Goal: Information Seeking & Learning: Understand process/instructions

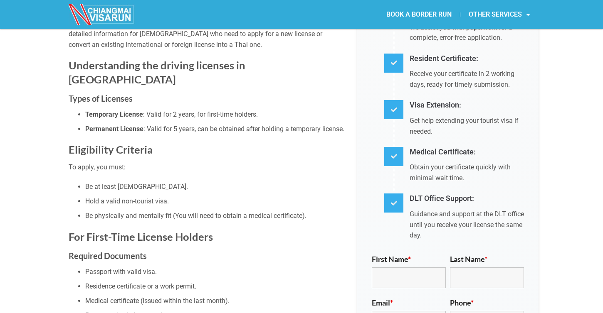
scroll to position [273, 0]
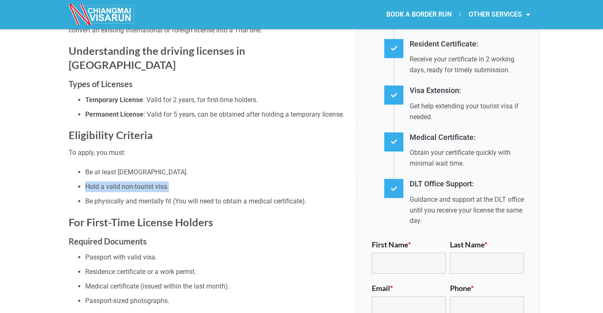
drag, startPoint x: 172, startPoint y: 173, endPoint x: 86, endPoint y: 172, distance: 86.0
click at [86, 182] on li "Hold a valid non-tourist visa." at bounding box center [214, 187] width 259 height 11
copy li "Hold a valid non-tourist visa."
click at [191, 167] on li "Be at least [DEMOGRAPHIC_DATA]." at bounding box center [214, 172] width 259 height 11
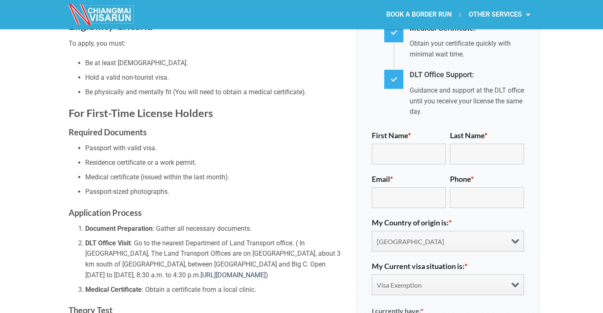
scroll to position [384, 0]
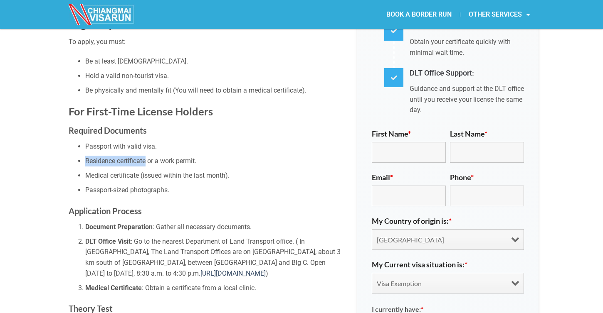
drag, startPoint x: 148, startPoint y: 148, endPoint x: 86, endPoint y: 145, distance: 62.0
click at [86, 156] on li "Residence certificate or a work permit." at bounding box center [214, 161] width 259 height 11
copy li "Residence certificate"
click at [187, 170] on li "Medical certificate (issued within the last month)." at bounding box center [214, 175] width 259 height 11
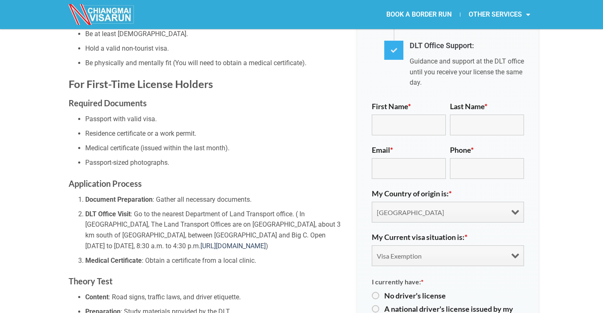
scroll to position [421, 0]
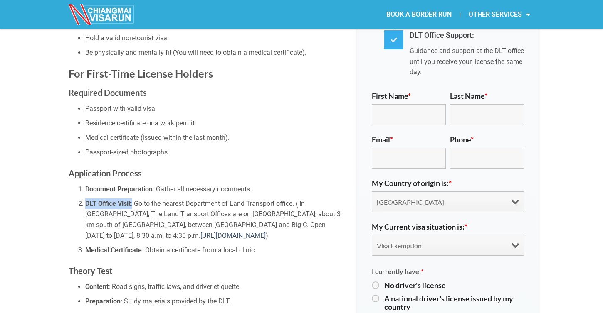
drag, startPoint x: 133, startPoint y: 188, endPoint x: 85, endPoint y: 189, distance: 47.4
click at [85, 199] on li "DLT Office Visit : Go to the nearest Department of Land Transport office. ( In …" at bounding box center [214, 220] width 259 height 42
copy li "DLT Office Visit :"
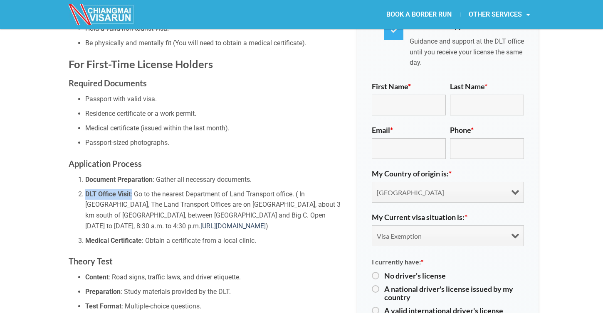
scroll to position [406, 0]
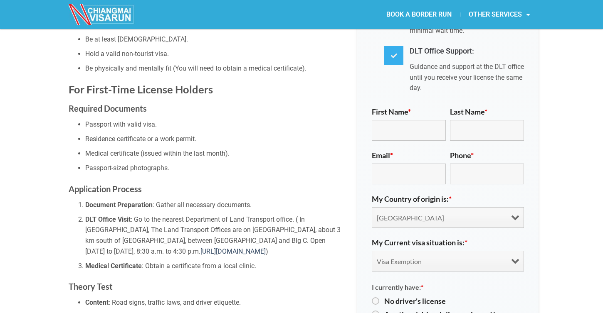
click at [200, 148] on li "Medical certificate (issued within the last month)." at bounding box center [214, 153] width 259 height 11
drag, startPoint x: 229, startPoint y: 76, endPoint x: 69, endPoint y: 76, distance: 160.9
copy h2 "For First-Time License Holders"
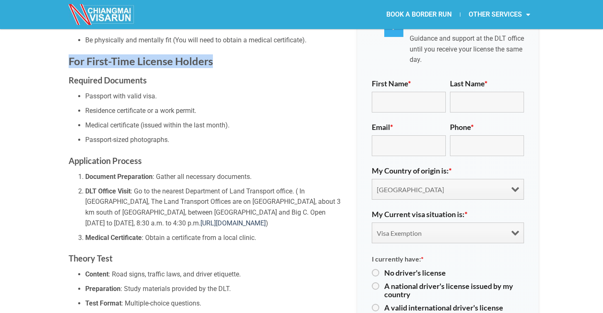
scroll to position [457, 0]
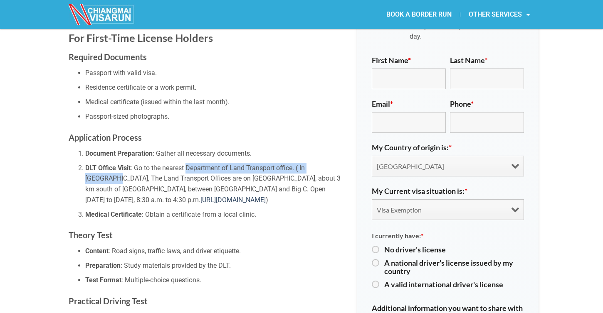
drag, startPoint x: 187, startPoint y: 154, endPoint x: 97, endPoint y: 164, distance: 90.4
click at [97, 164] on li "DLT Office Visit : Go to the nearest Department of Land Transport office. ( In …" at bounding box center [214, 184] width 259 height 42
copy li "Department of Land Transport office. ( In [GEOGRAPHIC_DATA]"
click at [163, 192] on ol "Document Preparation : Gather all necessary documents. DLT Office Visit : Go to…" at bounding box center [207, 184] width 276 height 72
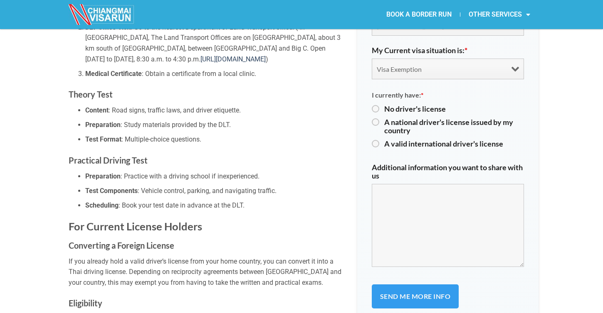
scroll to position [623, 0]
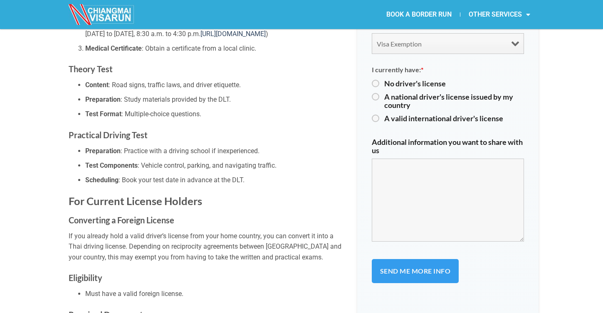
click at [177, 175] on li "Scheduling : Book your test date in advance at the DLT." at bounding box center [214, 180] width 259 height 11
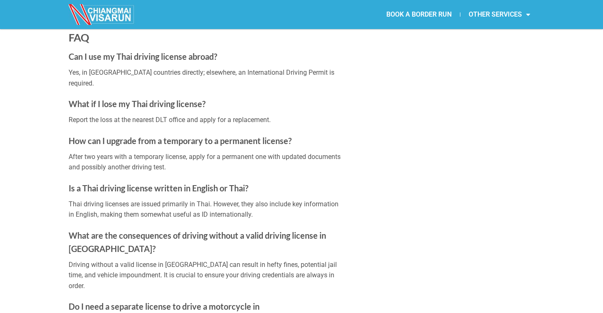
scroll to position [1402, 0]
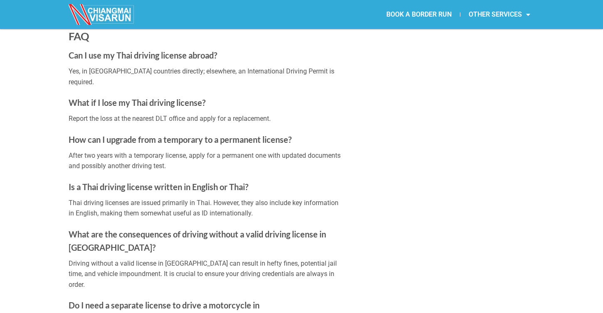
click at [177, 182] on strong "Is a Thai driving license written in English or Thai?" at bounding box center [159, 187] width 180 height 10
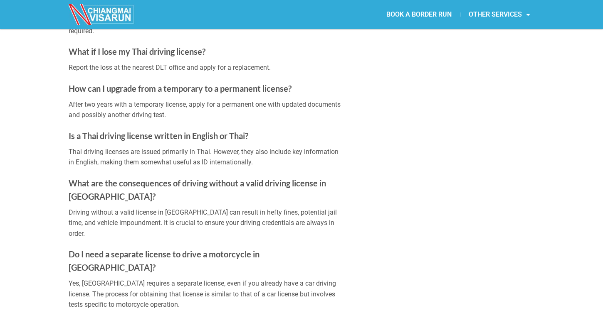
scroll to position [1469, 0]
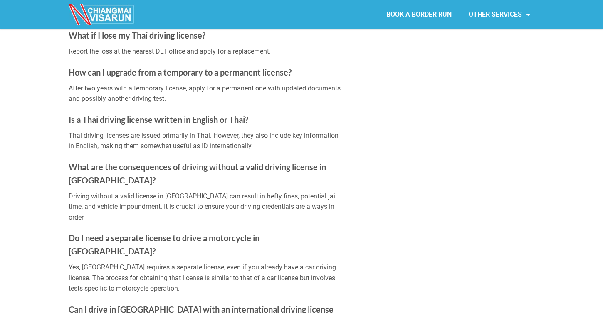
click at [177, 164] on div "Whether you’re already living in [GEOGRAPHIC_DATA] or moving here, obtaining a …" at bounding box center [207, 172] width 276 height 2773
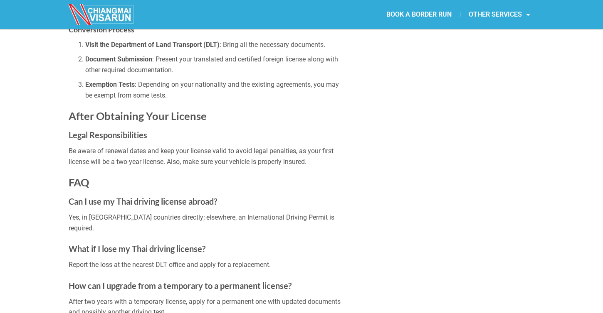
scroll to position [1177, 0]
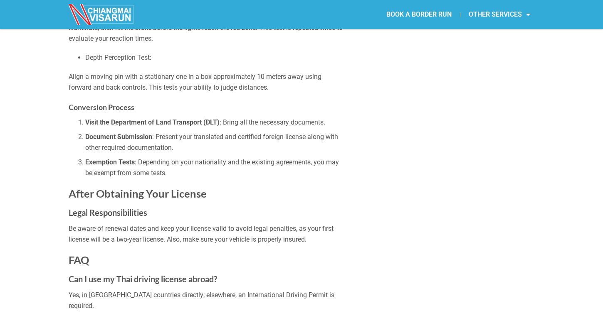
click at [173, 132] on li "Document Submission : Present your translated and certified foreign license alo…" at bounding box center [214, 142] width 259 height 21
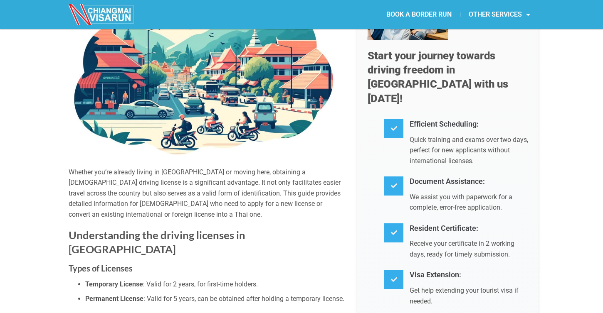
scroll to position [0, 0]
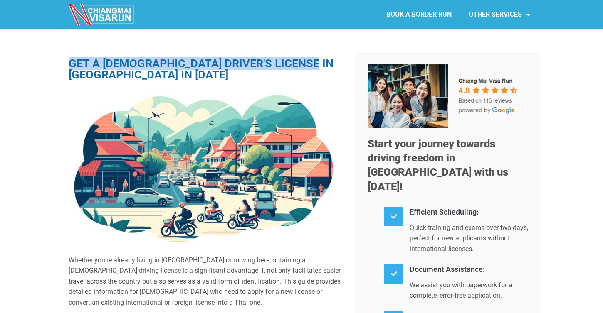
drag, startPoint x: 309, startPoint y: 64, endPoint x: 58, endPoint y: 63, distance: 251.5
copy h1 "GET A [DEMOGRAPHIC_DATA] DRIVER'S LICENSE IN [GEOGRAPHIC_DATA]"
